Goal: Entertainment & Leisure: Consume media (video, audio)

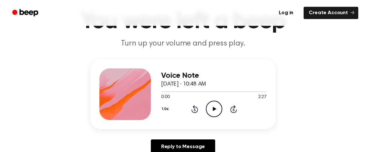
scroll to position [41, 0]
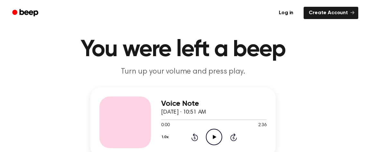
scroll to position [17, 0]
